Goal: Find specific page/section: Find specific page/section

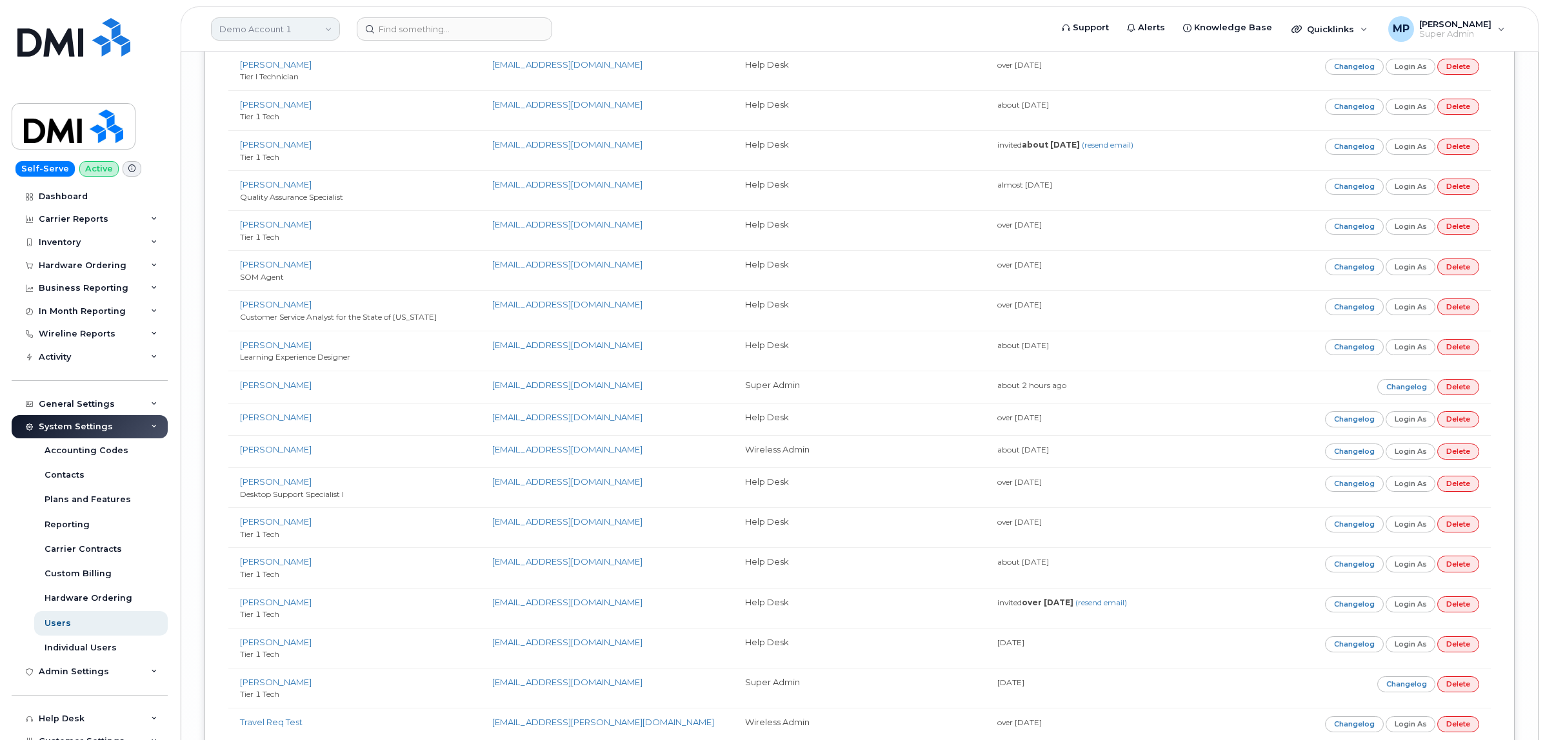
scroll to position [9268, 0]
click at [275, 30] on link "Demo Account 1" at bounding box center [275, 28] width 129 height 23
click at [275, 24] on link "Demo Account 1" at bounding box center [275, 28] width 129 height 23
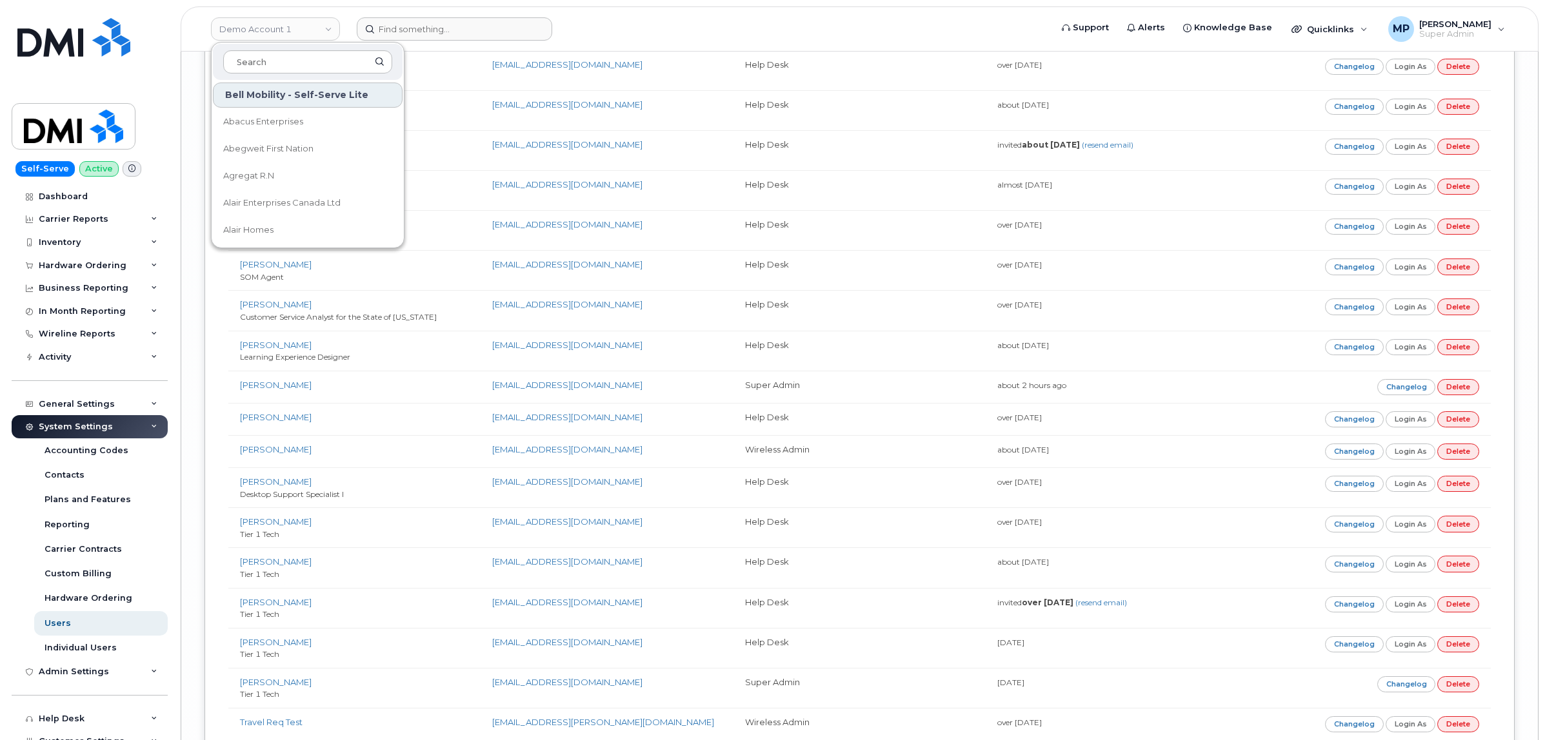
click at [672, 26] on form at bounding box center [700, 28] width 686 height 23
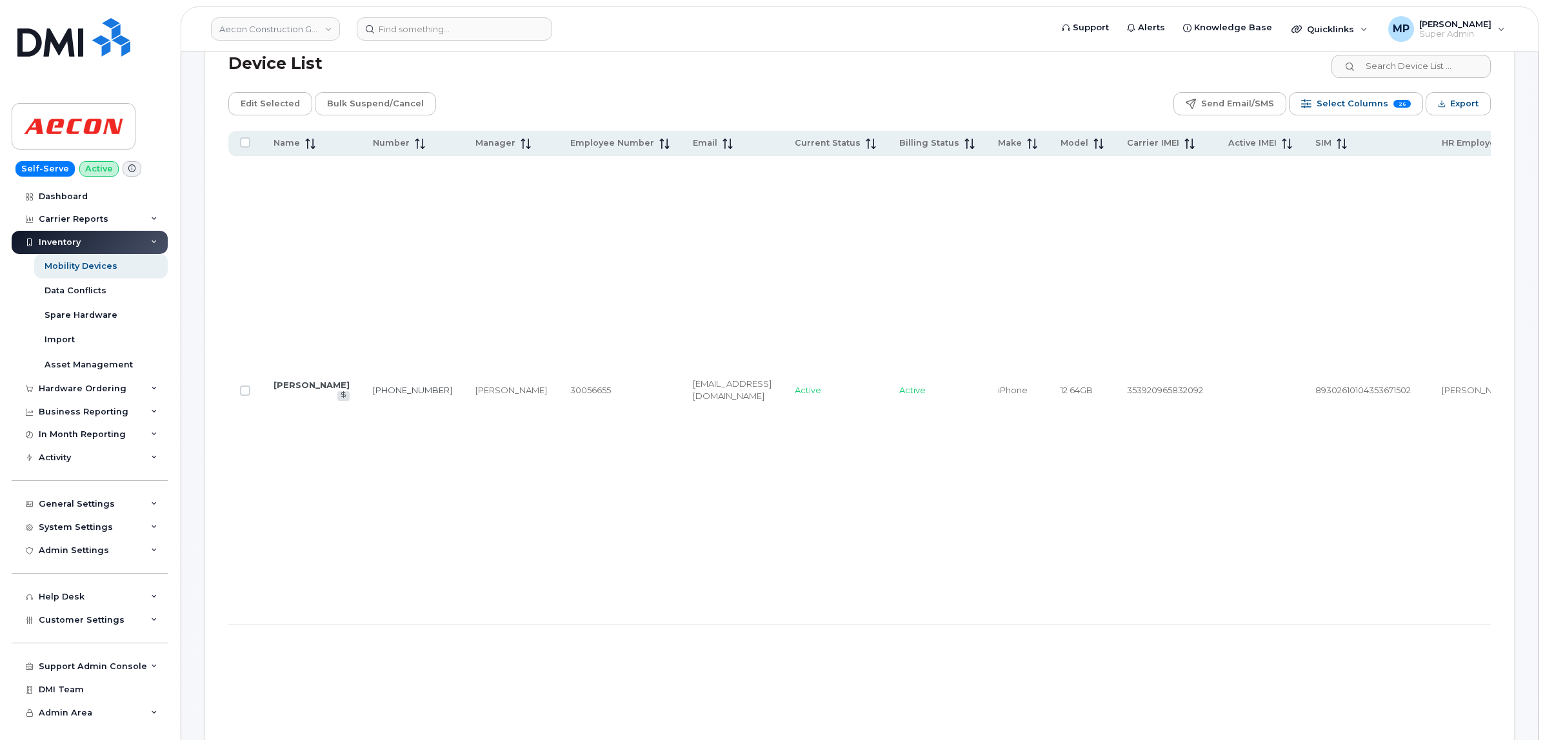
scroll to position [645, 0]
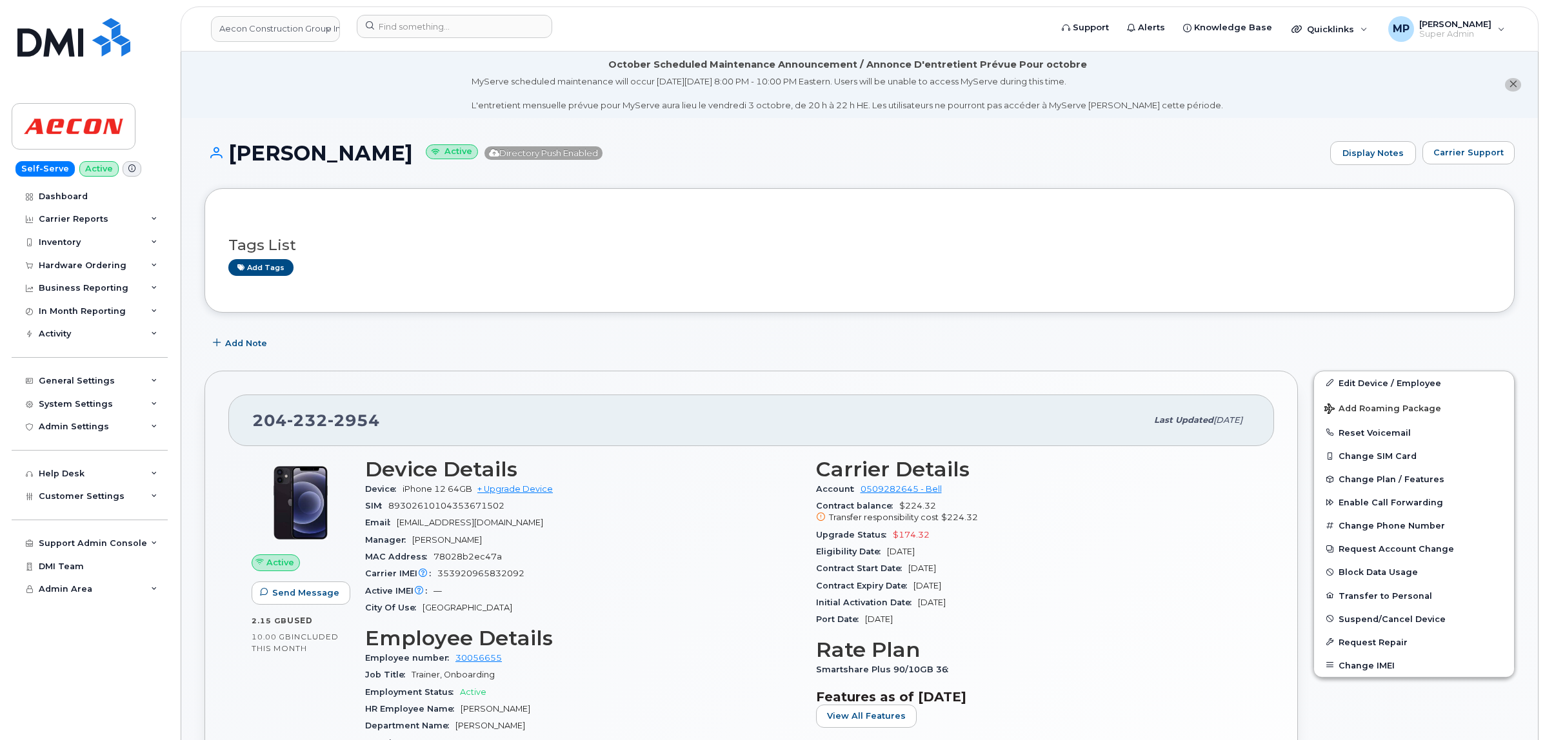
scroll to position [1048, 0]
